Goal: Find specific page/section: Find specific page/section

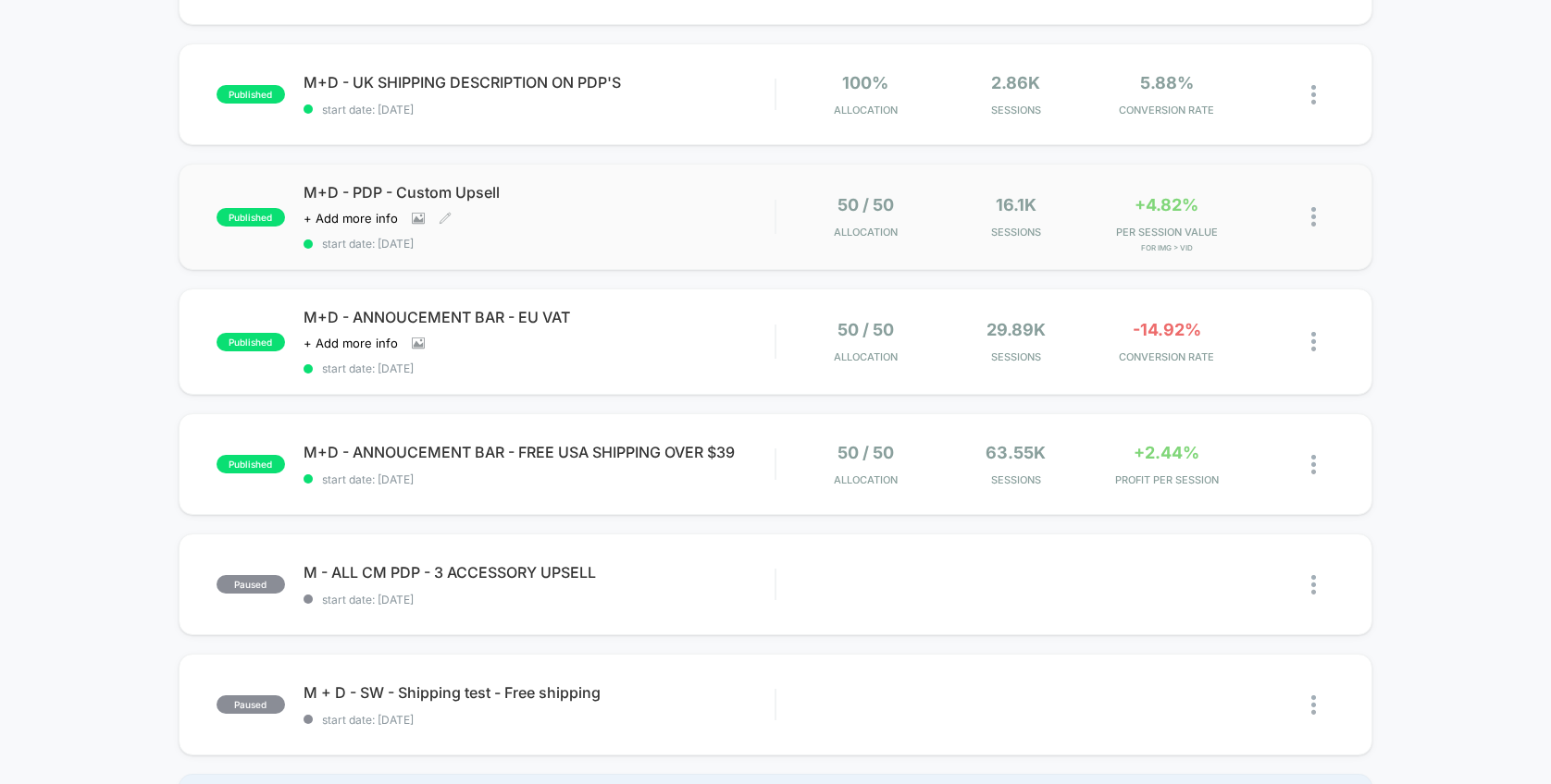
scroll to position [932, 0]
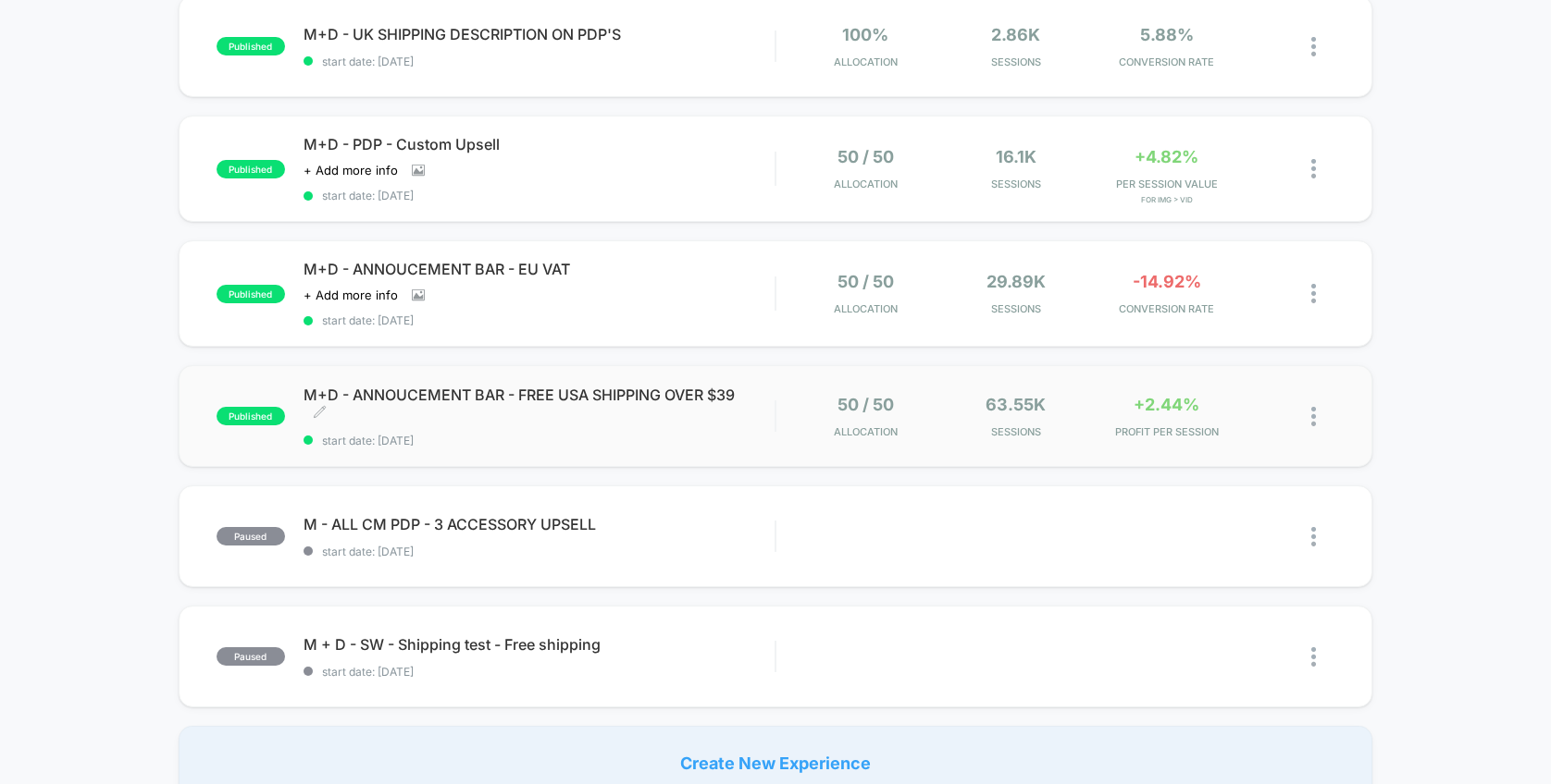
click at [757, 396] on span "M+D - ANNOUCEMENT BAR - FREE USA SHIPPING OVER $39 Click to edit experience det…" at bounding box center [540, 405] width 472 height 37
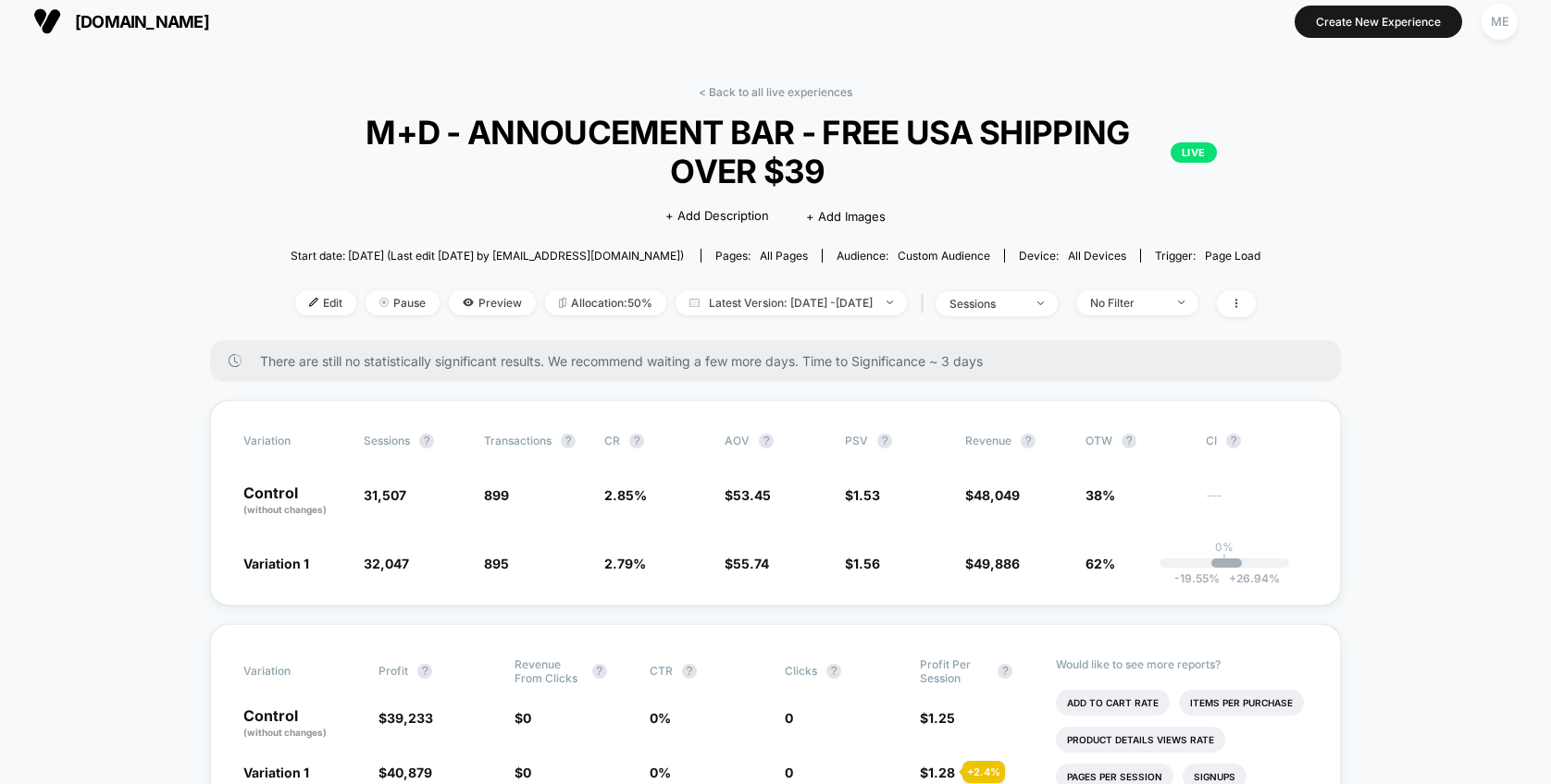
scroll to position [13, 0]
